Goal: Navigation & Orientation: Find specific page/section

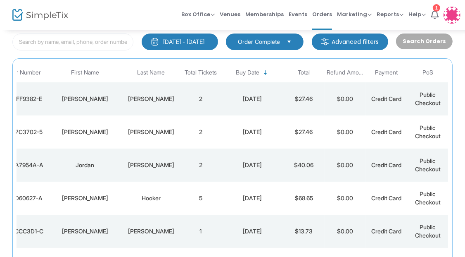
click at [205, 137] on td "2" at bounding box center [200, 131] width 41 height 33
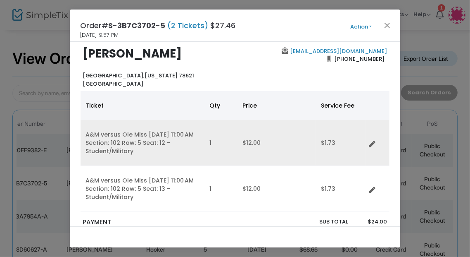
scroll to position [10, 0]
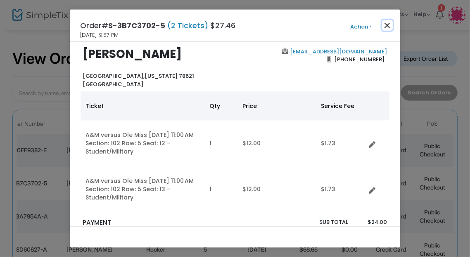
click at [388, 27] on button "Close" at bounding box center [387, 25] width 11 height 11
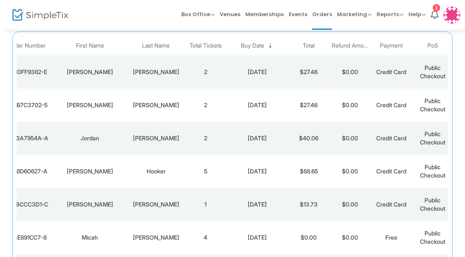
scroll to position [0, 0]
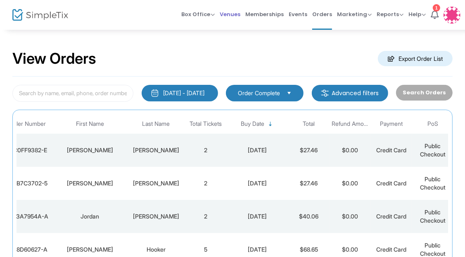
click at [236, 12] on span "Venues" at bounding box center [230, 14] width 21 height 21
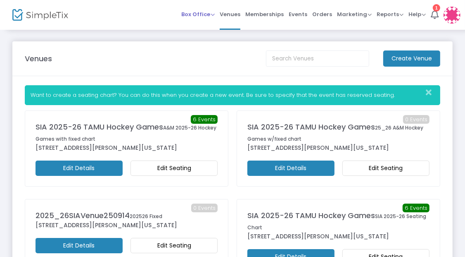
click at [196, 14] on span "Box Office" at bounding box center [197, 14] width 33 height 8
click at [195, 17] on span "Box Office" at bounding box center [197, 14] width 33 height 8
click at [305, 14] on span "Events" at bounding box center [298, 14] width 19 height 21
